Goal: Information Seeking & Learning: Check status

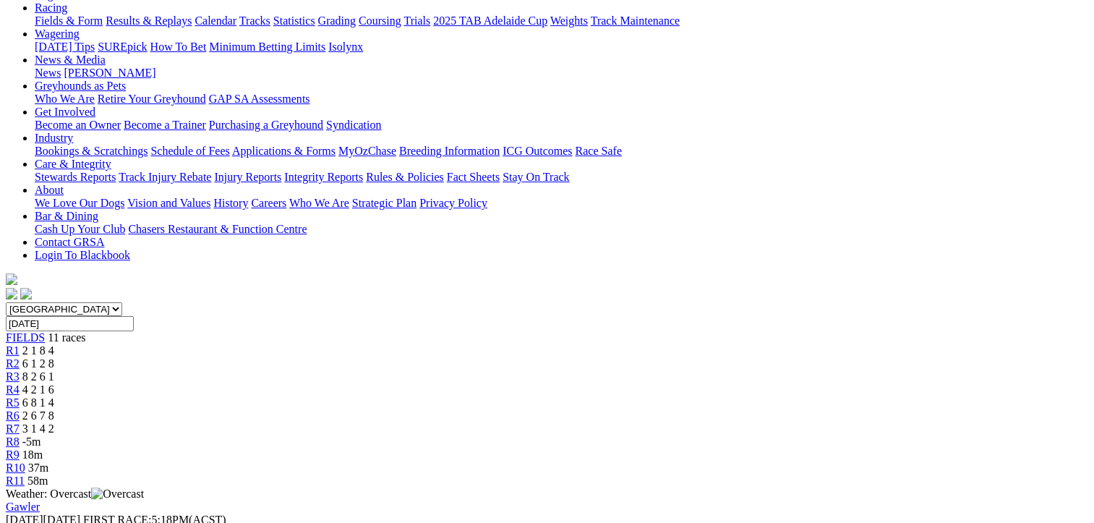
scroll to position [260, 0]
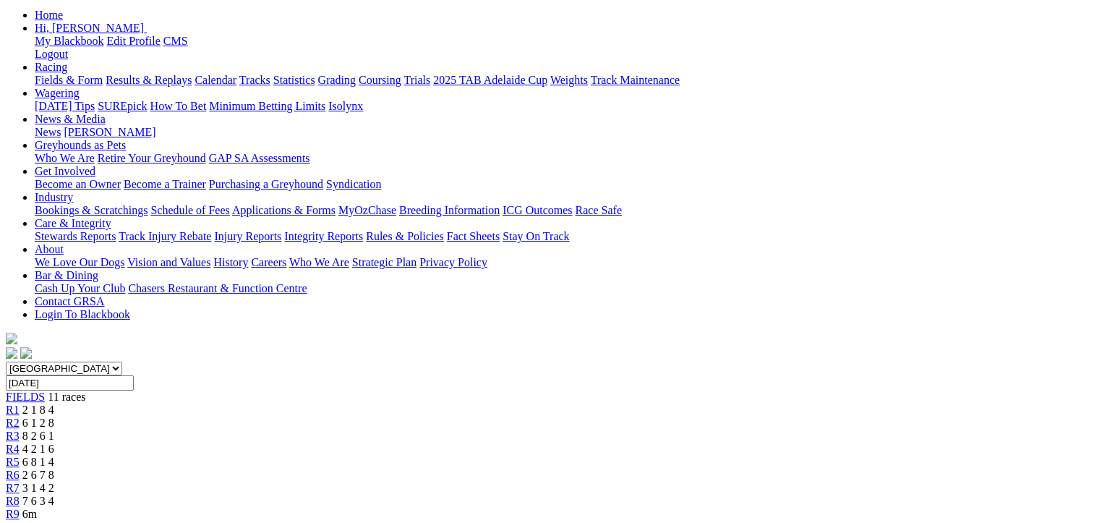
scroll to position [243, 0]
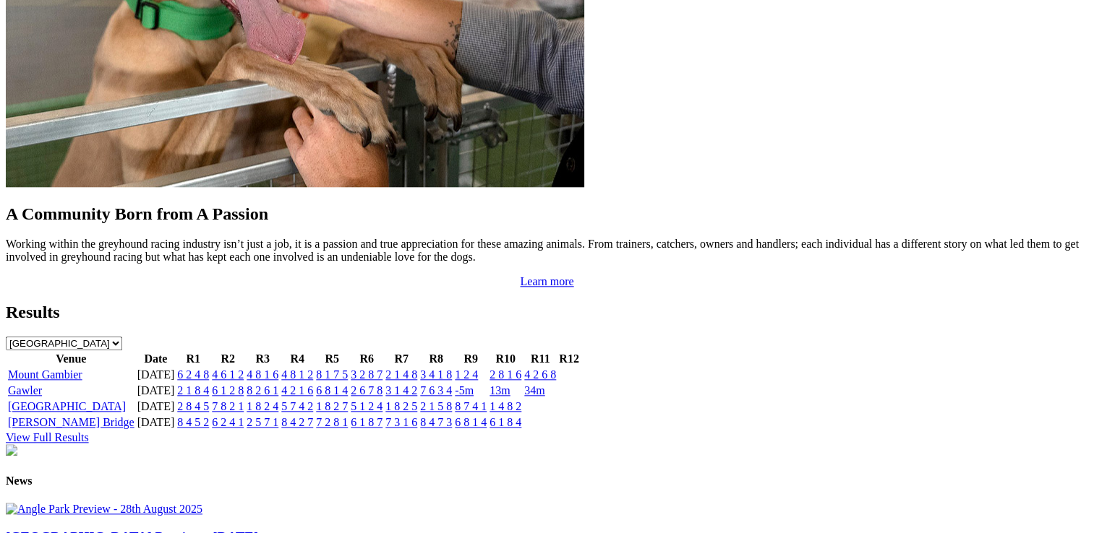
scroll to position [1312, 0]
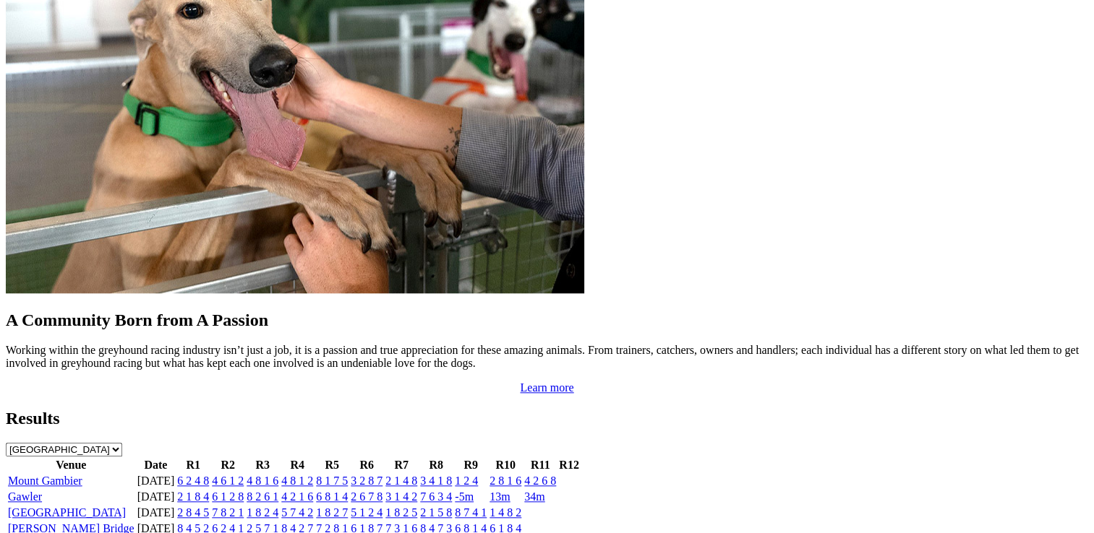
click at [486, 523] on link "6 8 1 4" at bounding box center [471, 529] width 32 height 12
